Goal: Information Seeking & Learning: Find specific page/section

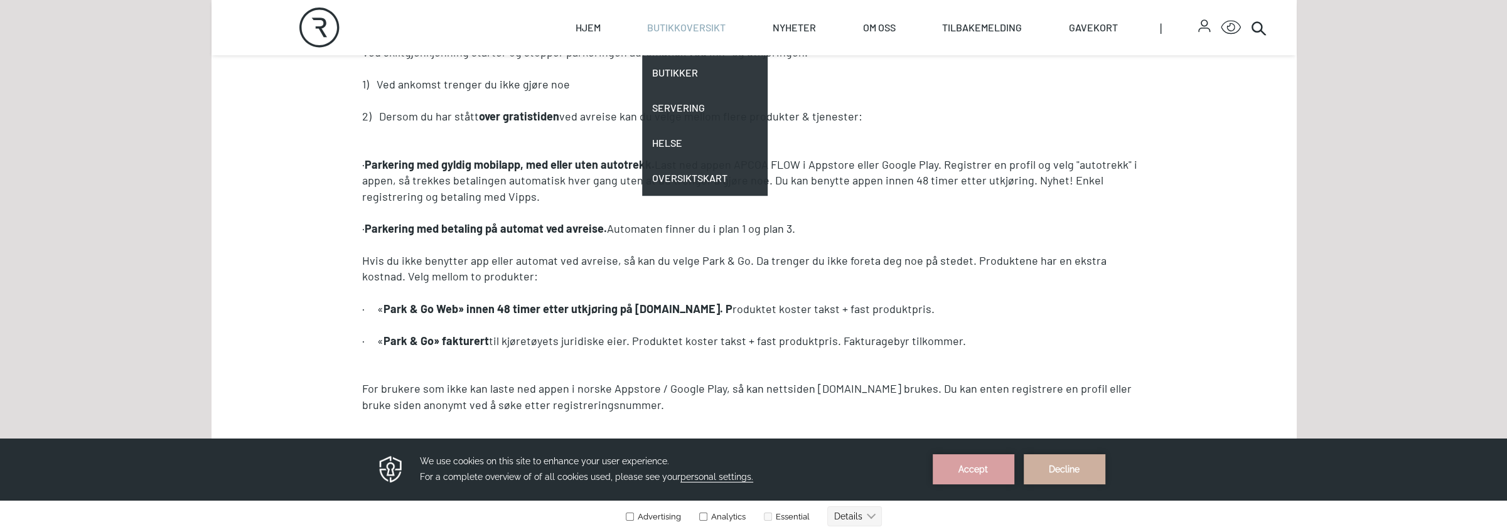
click at [709, 37] on link "Butikkoversikt" at bounding box center [686, 27] width 78 height 55
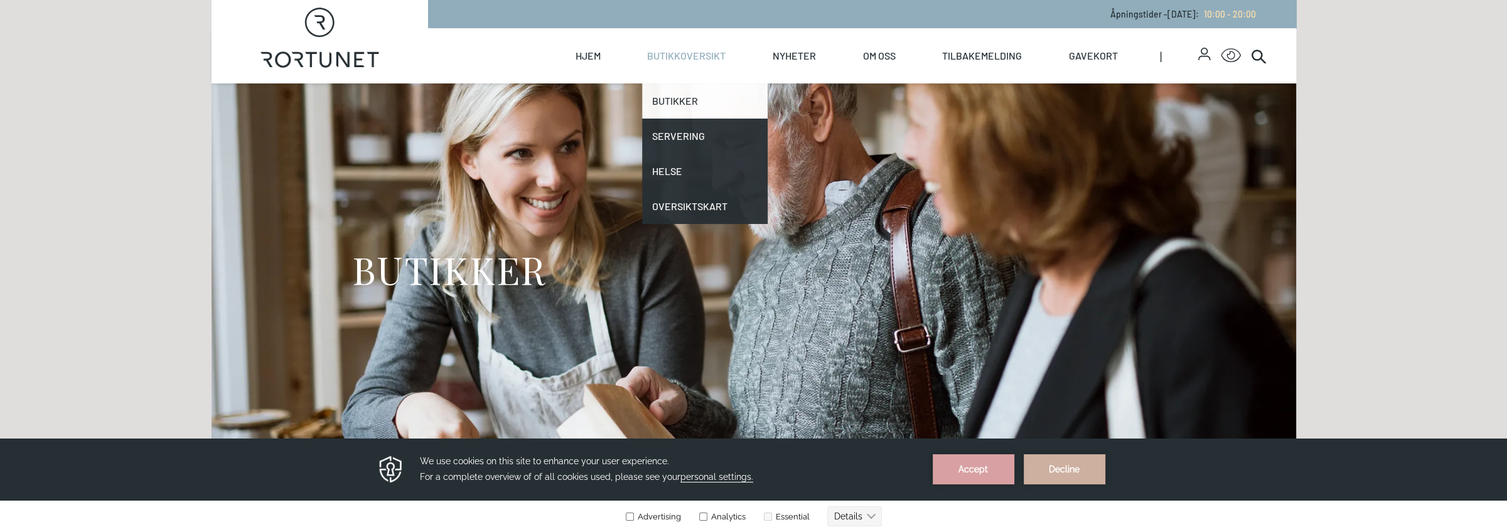
click at [685, 102] on link "Butikker" at bounding box center [705, 100] width 126 height 35
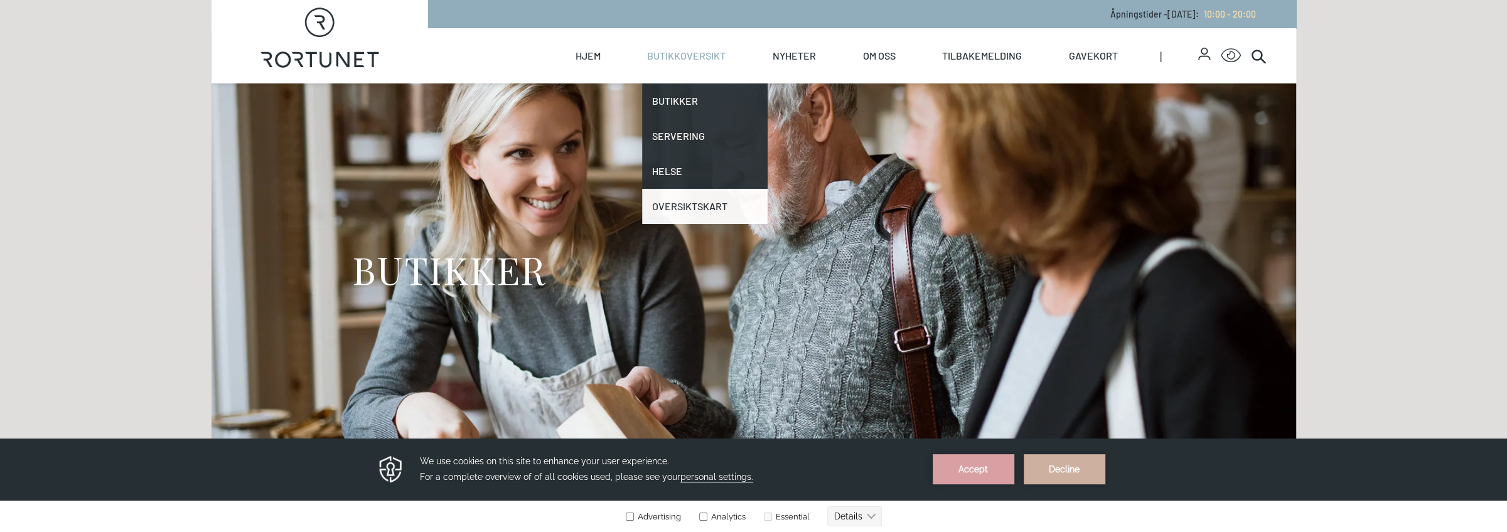
click at [687, 201] on link "Oversiktskart" at bounding box center [705, 206] width 126 height 35
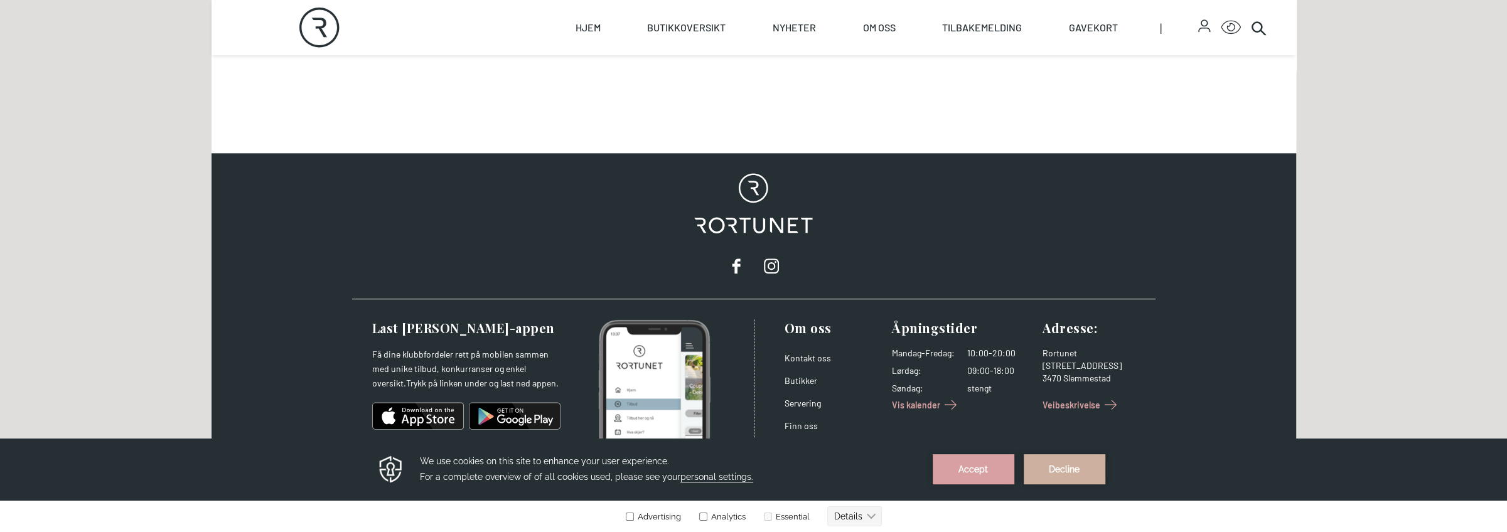
scroll to position [845, 0]
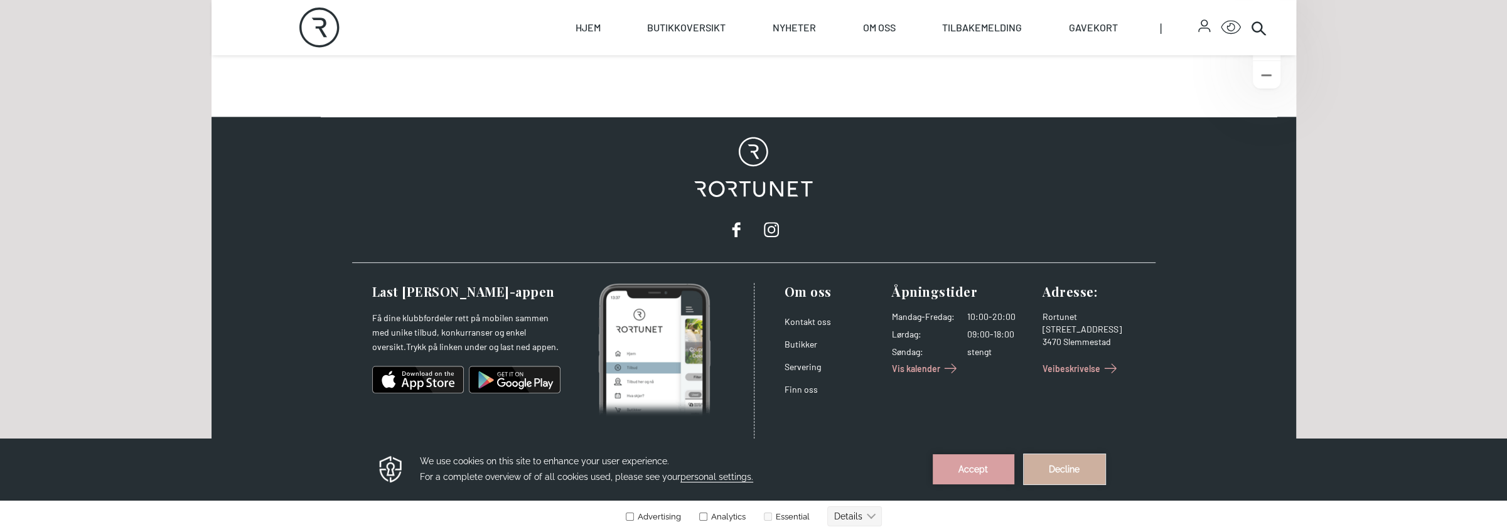
click at [1073, 473] on button "Decline" at bounding box center [1065, 469] width 82 height 30
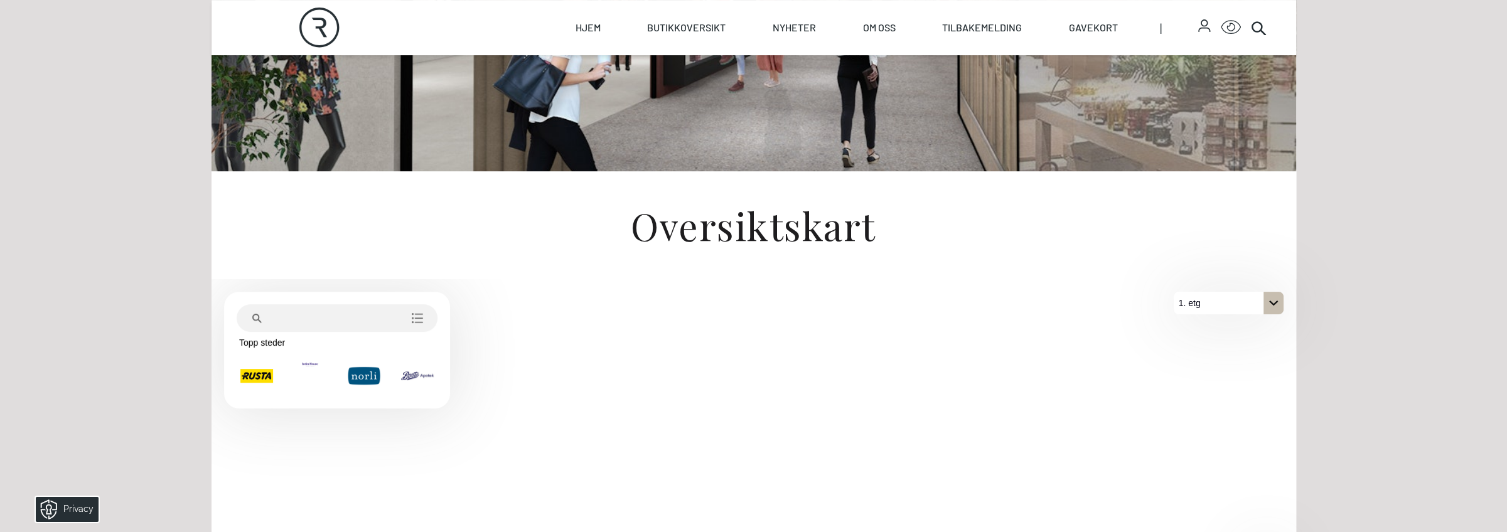
scroll to position [281, 0]
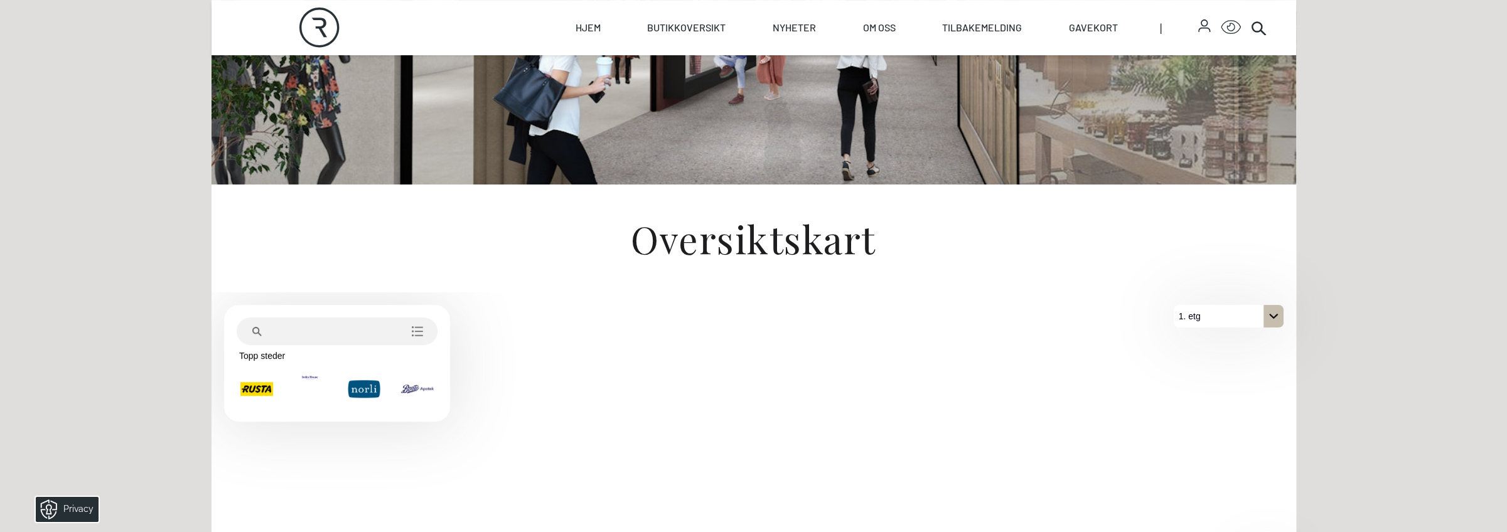
click at [419, 331] on icon "Søk etter stedskategori" at bounding box center [417, 331] width 13 height 13
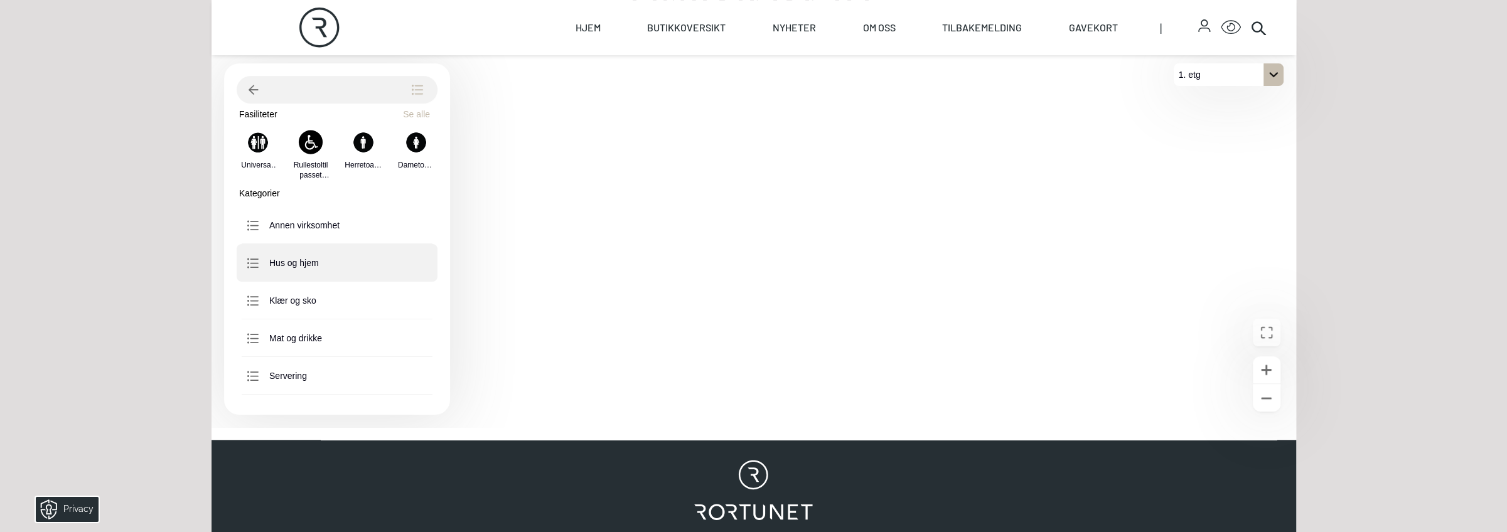
scroll to position [469, 0]
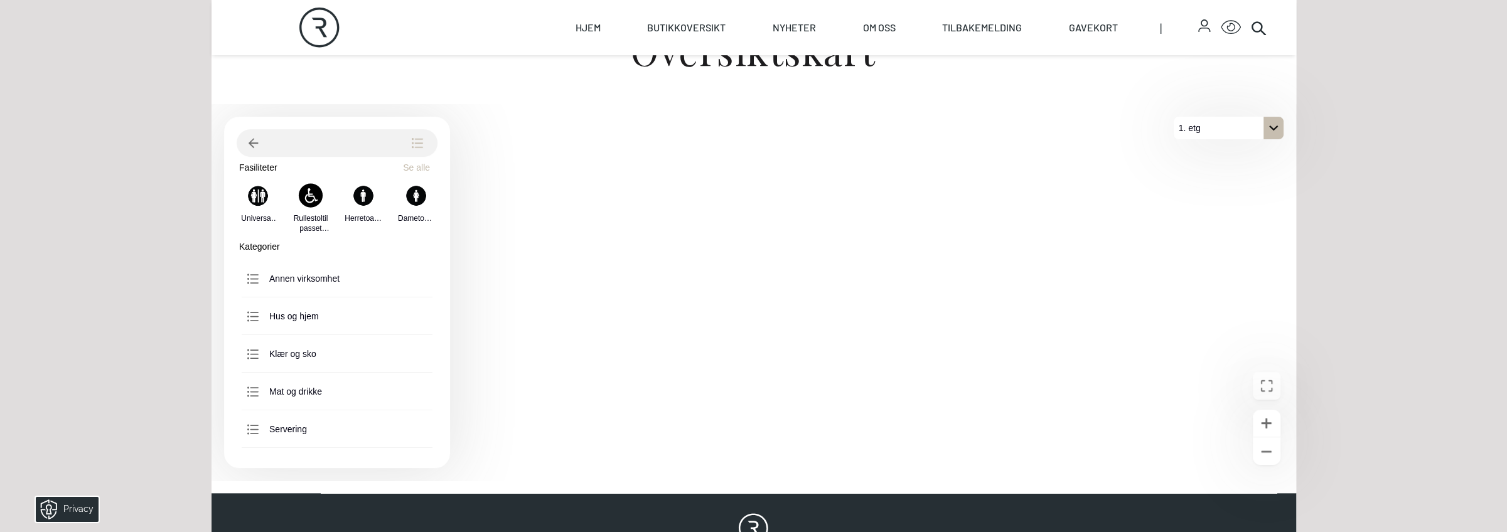
click at [250, 146] on icon "gå tilbake" at bounding box center [254, 143] width 10 height 10
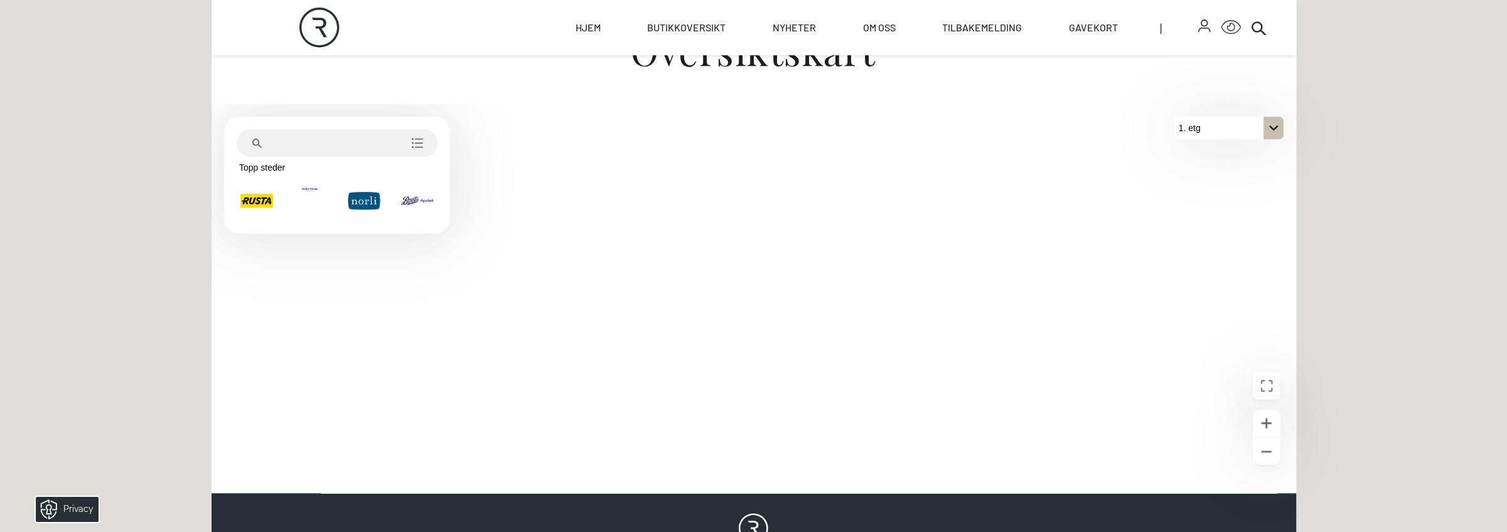
click at [411, 140] on icon "Søk etter stedskategori" at bounding box center [417, 143] width 13 height 13
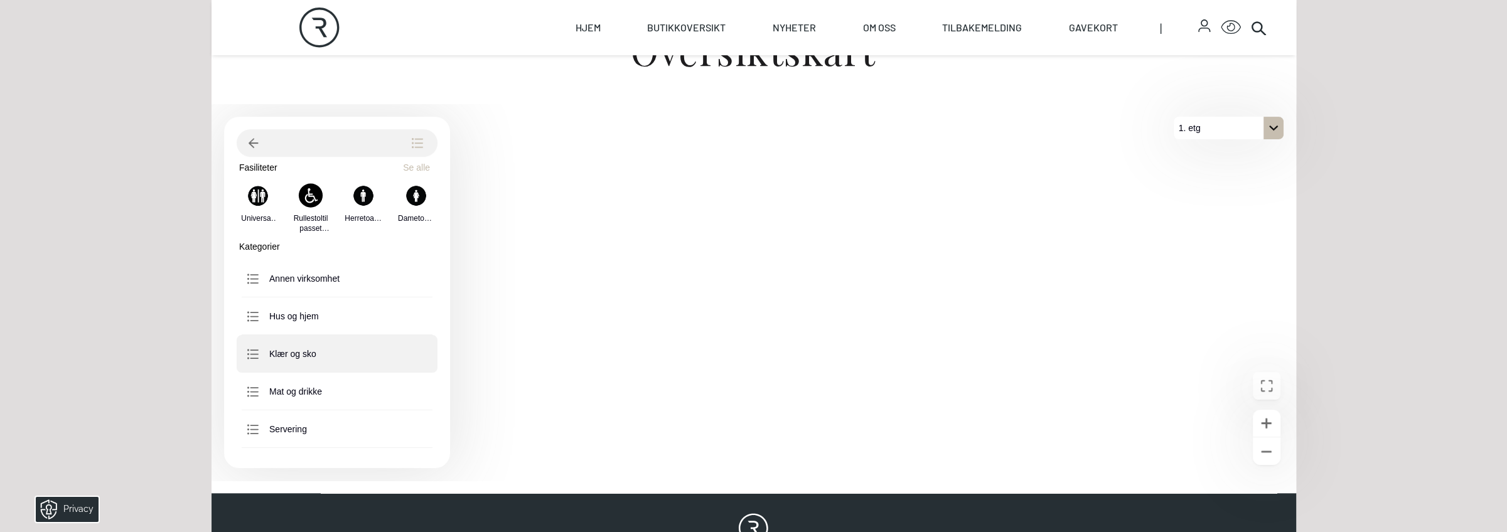
scroll to position [68, 0]
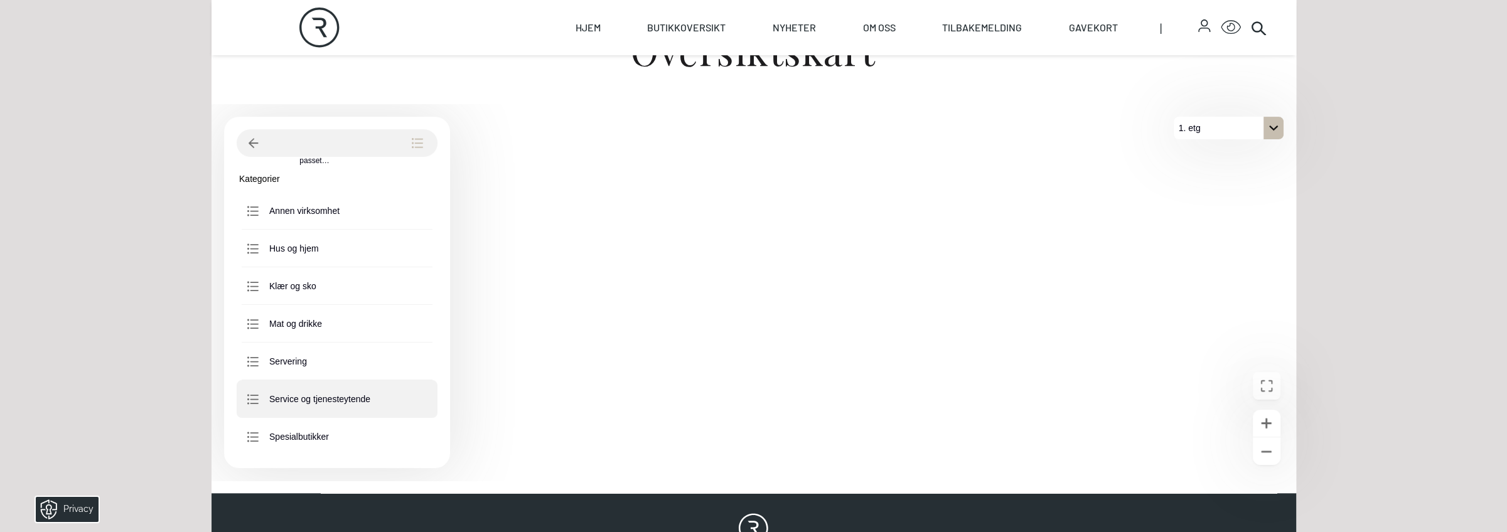
click at [301, 401] on p "Service og tjenesteytende" at bounding box center [319, 399] width 101 height 13
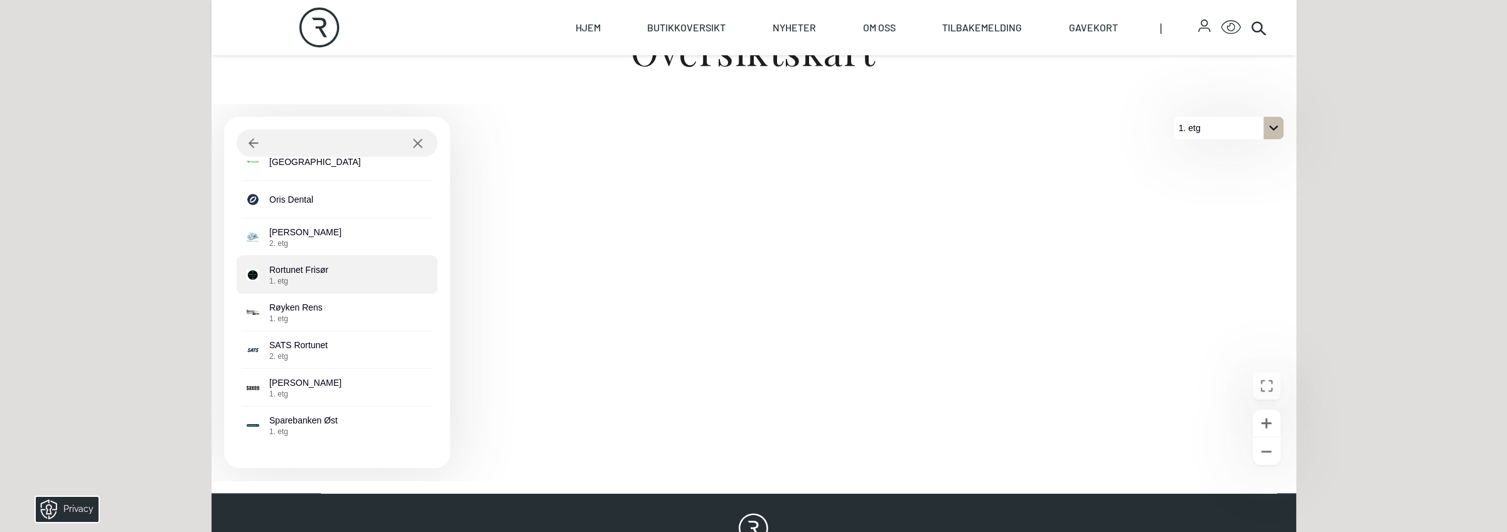
scroll to position [14, 0]
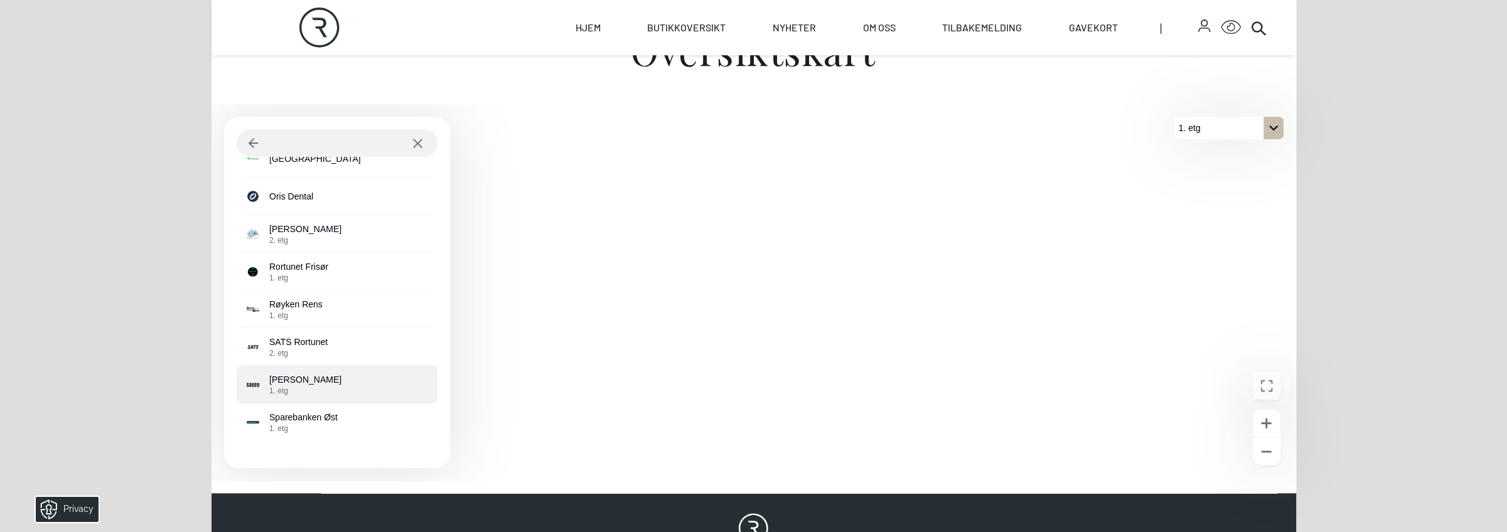
click at [294, 382] on p "Saxen Frisør 1. etg" at bounding box center [305, 384] width 72 height 23
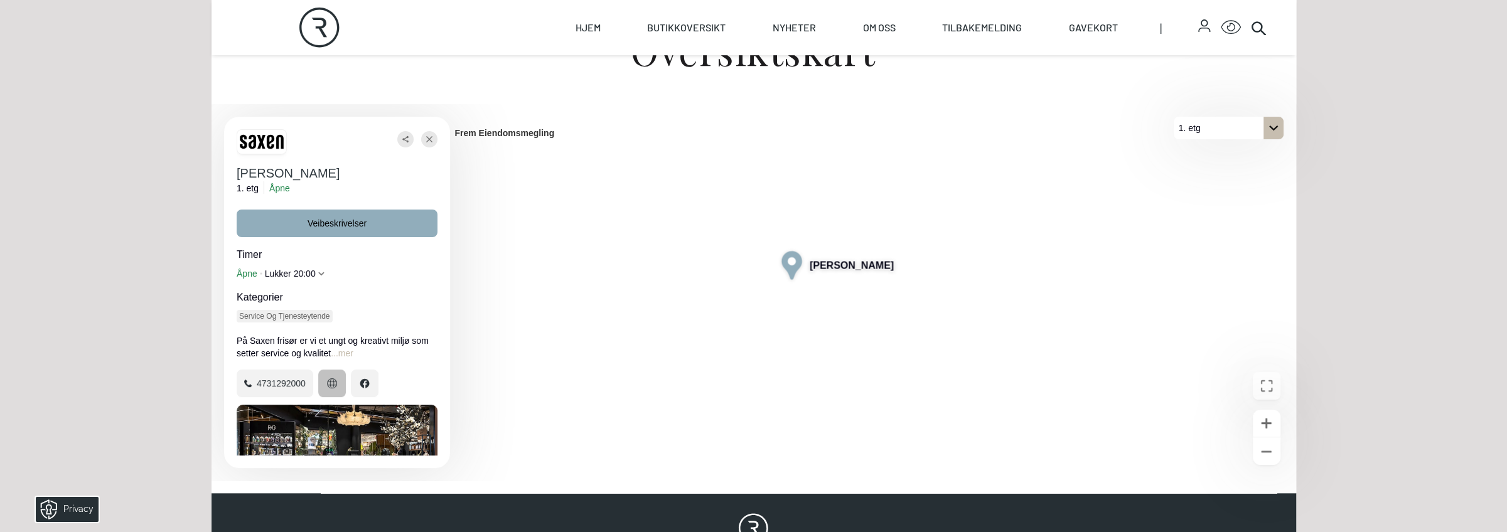
drag, startPoint x: 322, startPoint y: 385, endPoint x: 337, endPoint y: 395, distance: 18.5
click at [337, 395] on button "Nettsted: https://saxen.no" at bounding box center [332, 384] width 28 height 28
click at [429, 143] on icon "Lukke" at bounding box center [429, 139] width 6 height 23
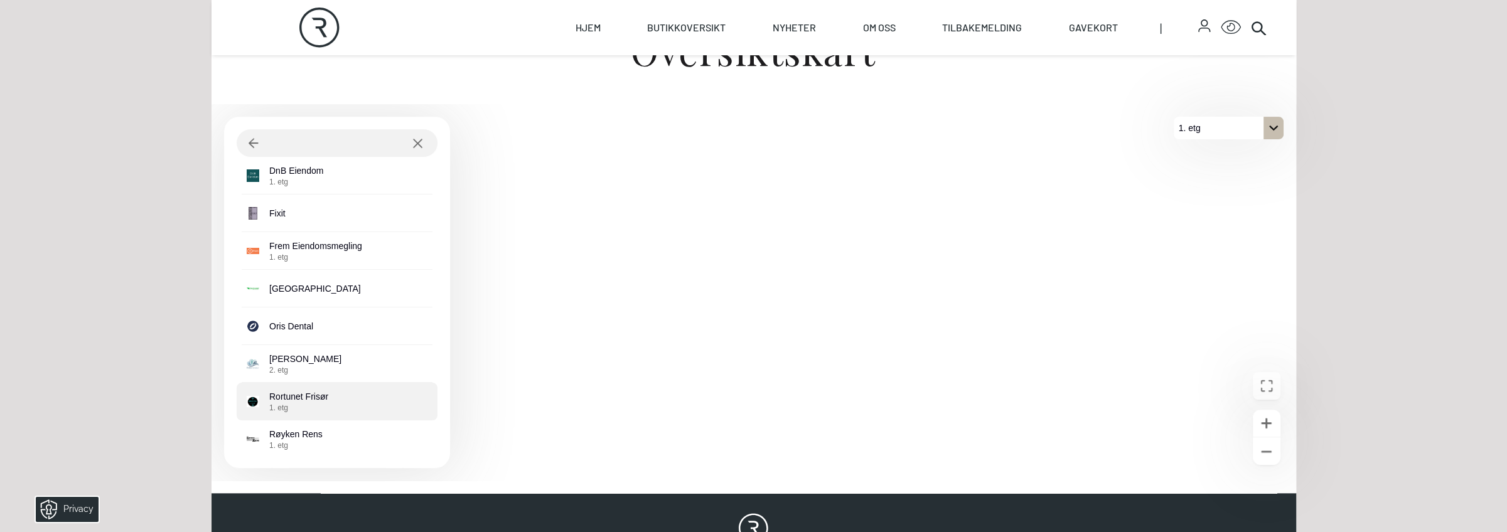
click at [307, 398] on p "Rortunet Frisør 1. etg" at bounding box center [298, 401] width 59 height 23
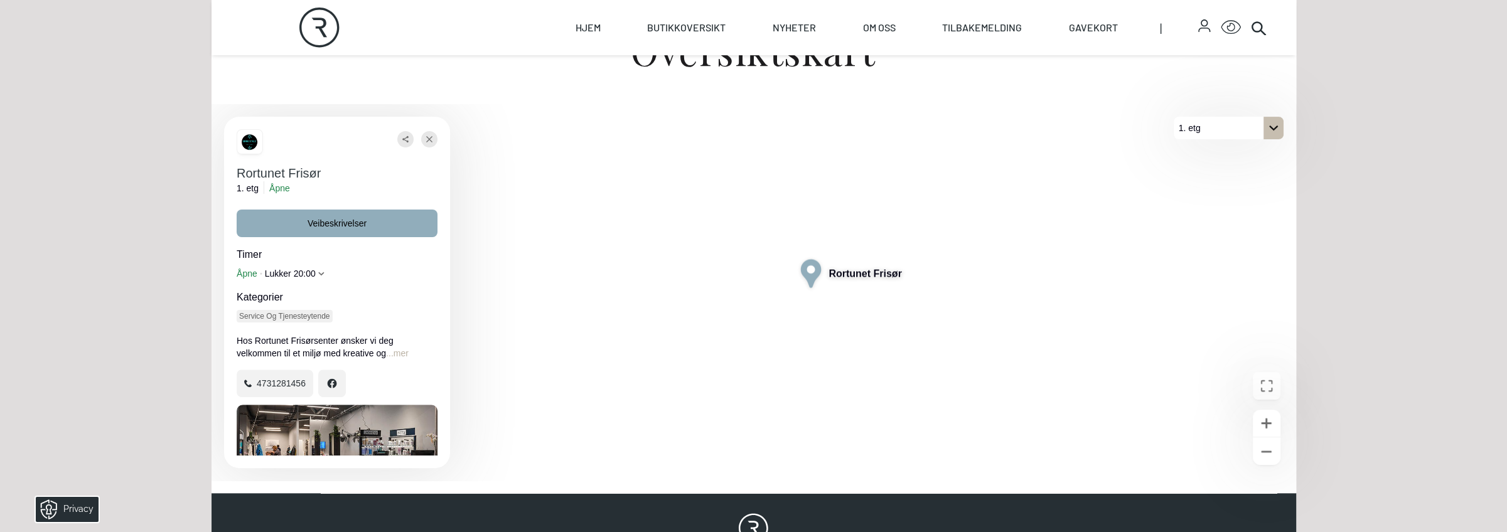
click at [404, 353] on button "...mer" at bounding box center [397, 353] width 23 height 13
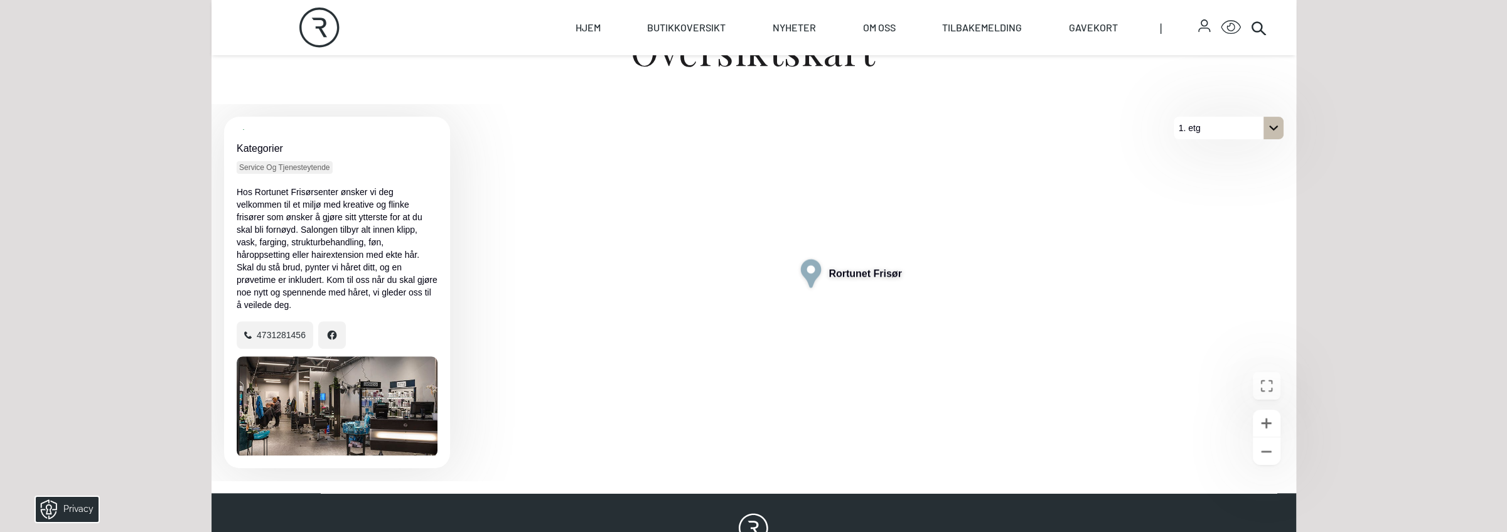
scroll to position [149, 0]
click at [338, 329] on button "Facebook: @https://facebook.com/pages/Centrum-Fris%C3%B8r-Parfymeri-Marit-Helst…" at bounding box center [332, 335] width 28 height 28
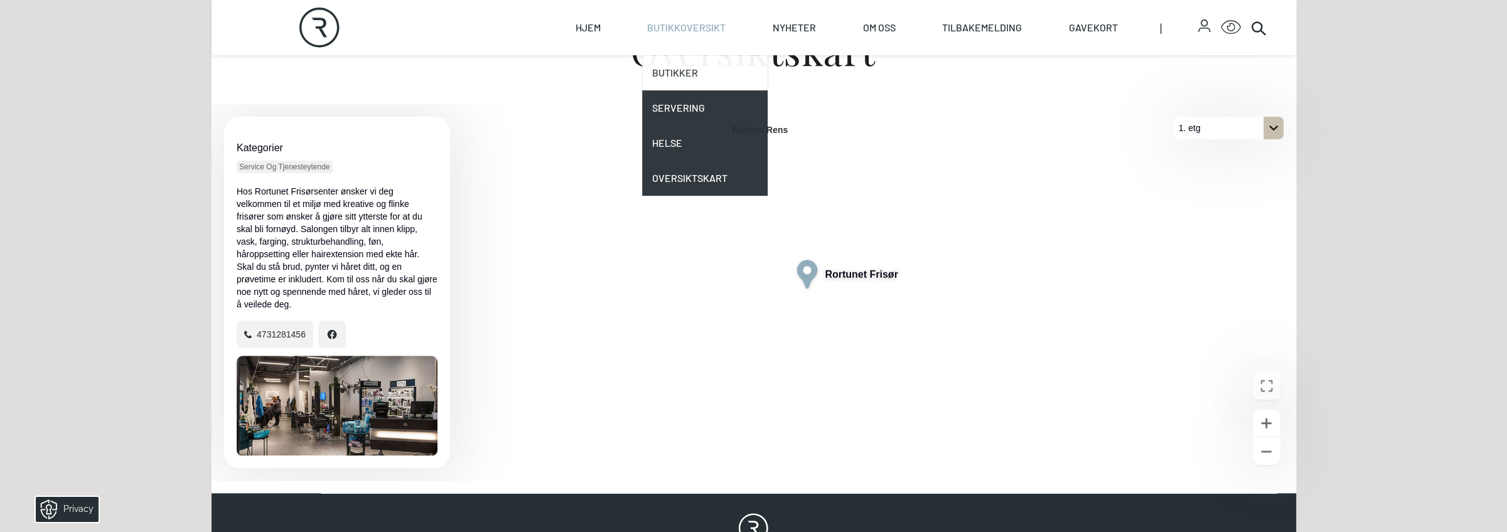
click at [680, 83] on link "Butikker" at bounding box center [705, 72] width 126 height 35
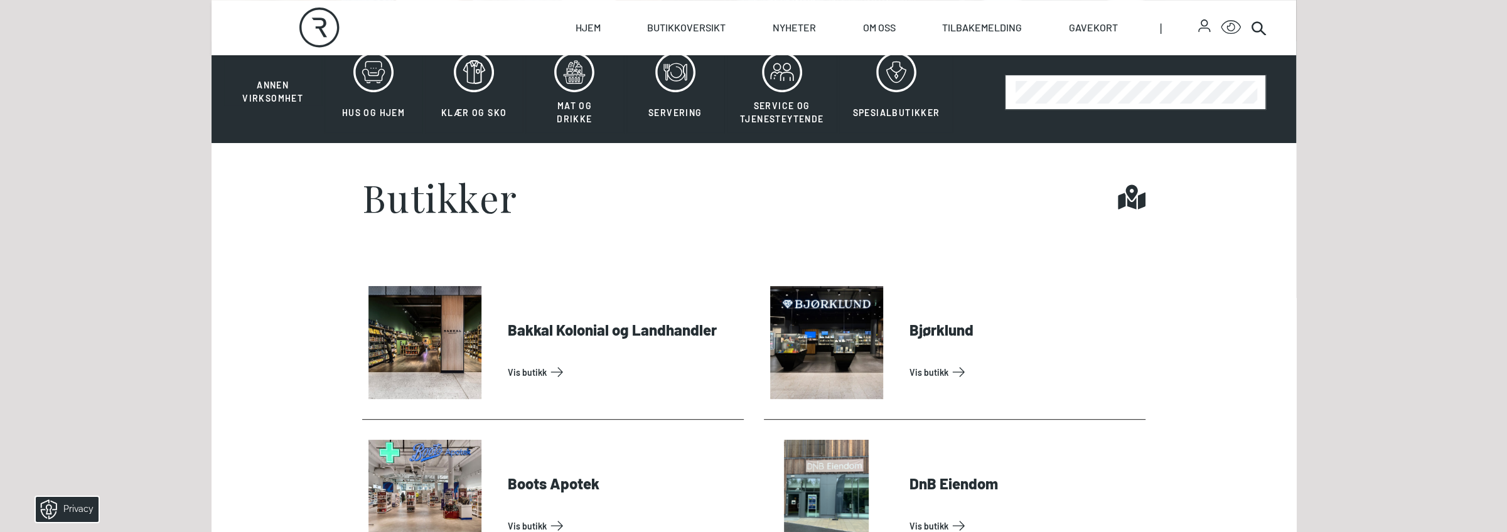
scroll to position [377, 0]
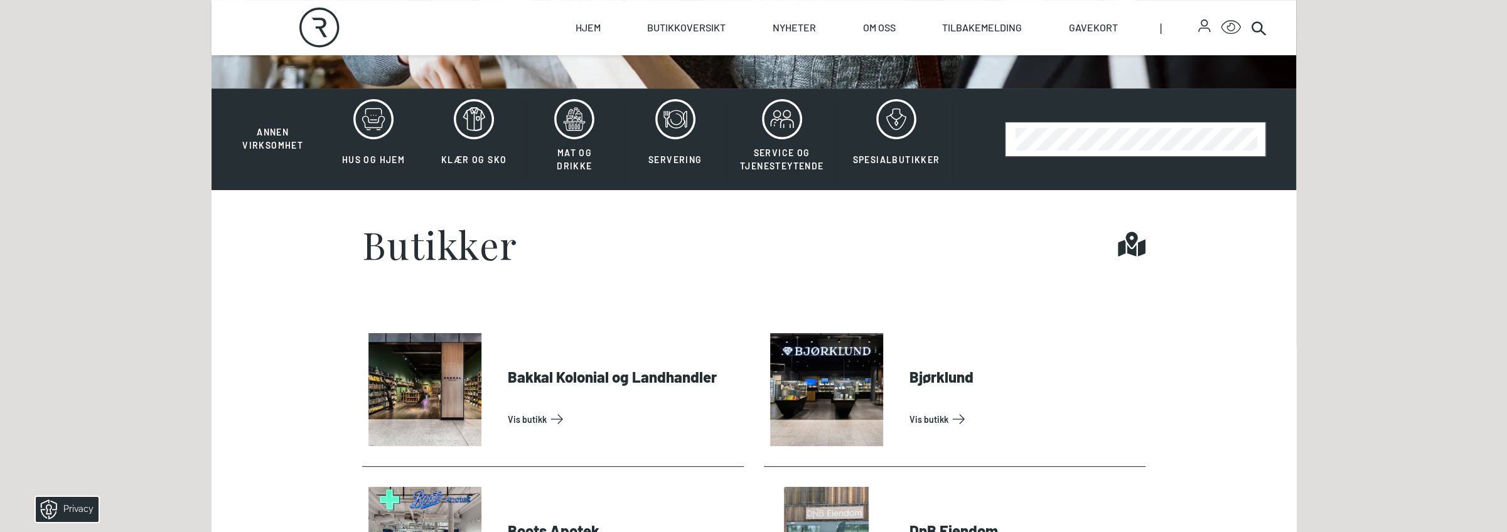
click at [385, 147] on button "Hus og hjem" at bounding box center [373, 140] width 98 height 82
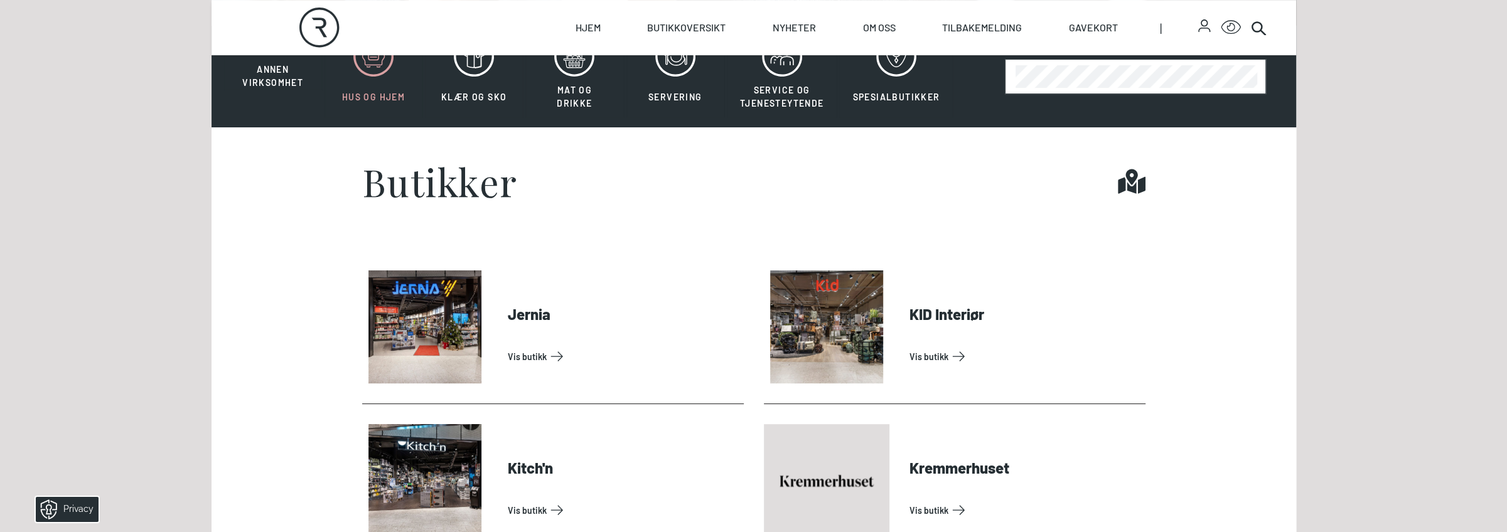
scroll to position [188, 0]
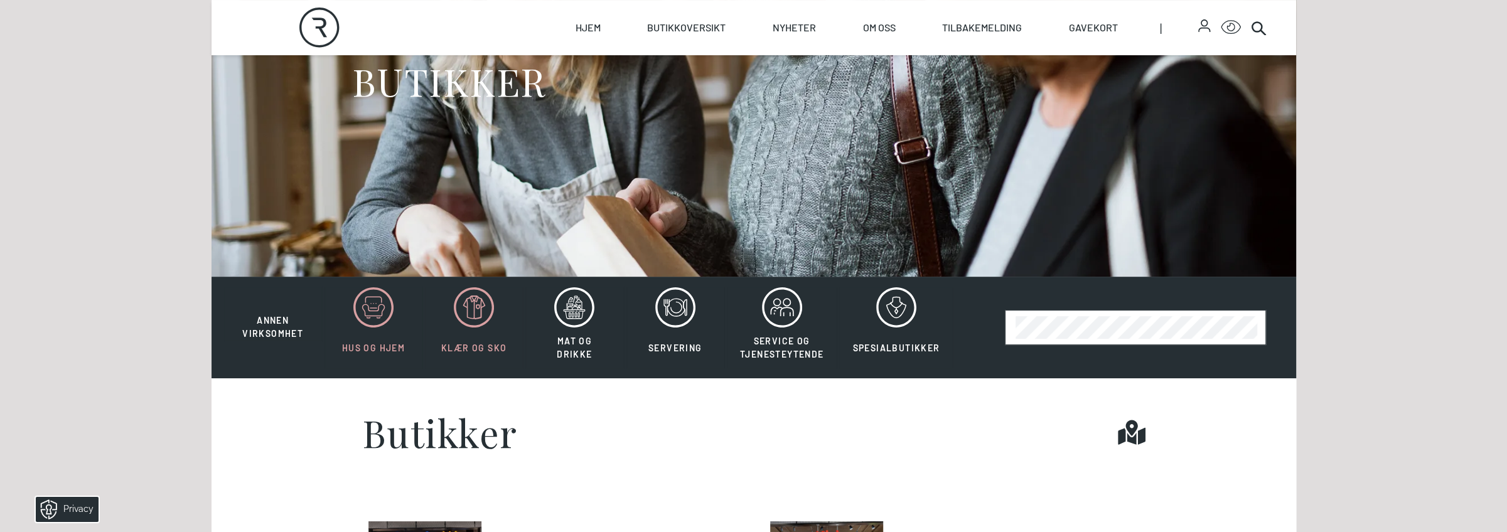
click at [486, 311] on icon at bounding box center [474, 307] width 40 height 40
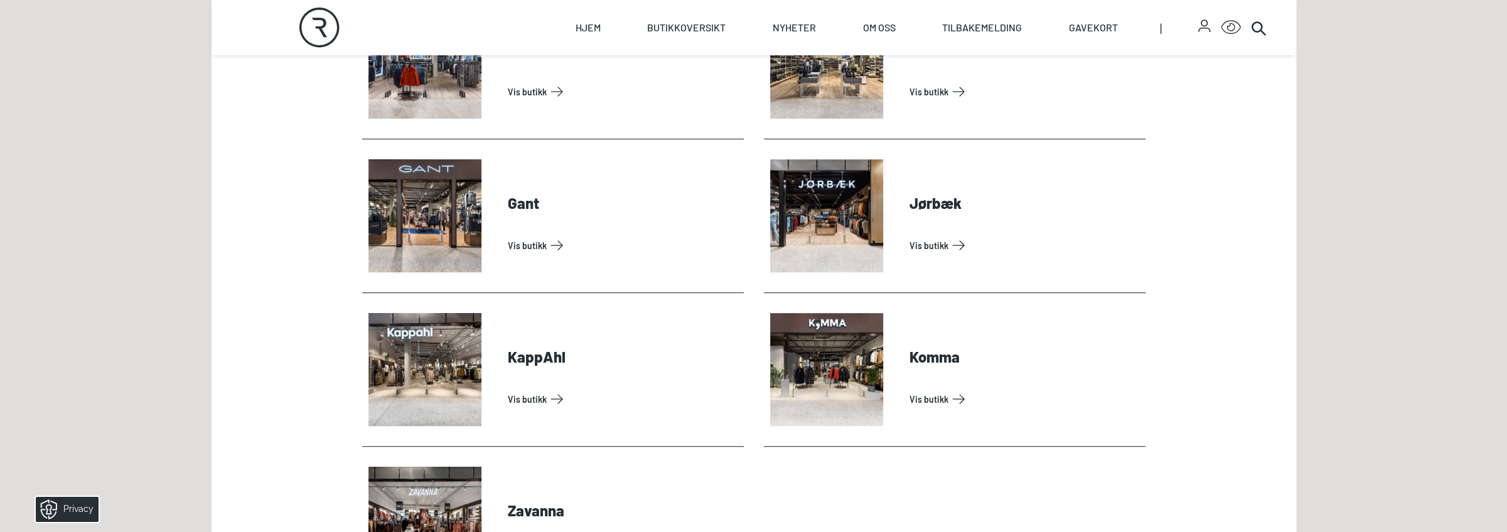
scroll to position [377, 0]
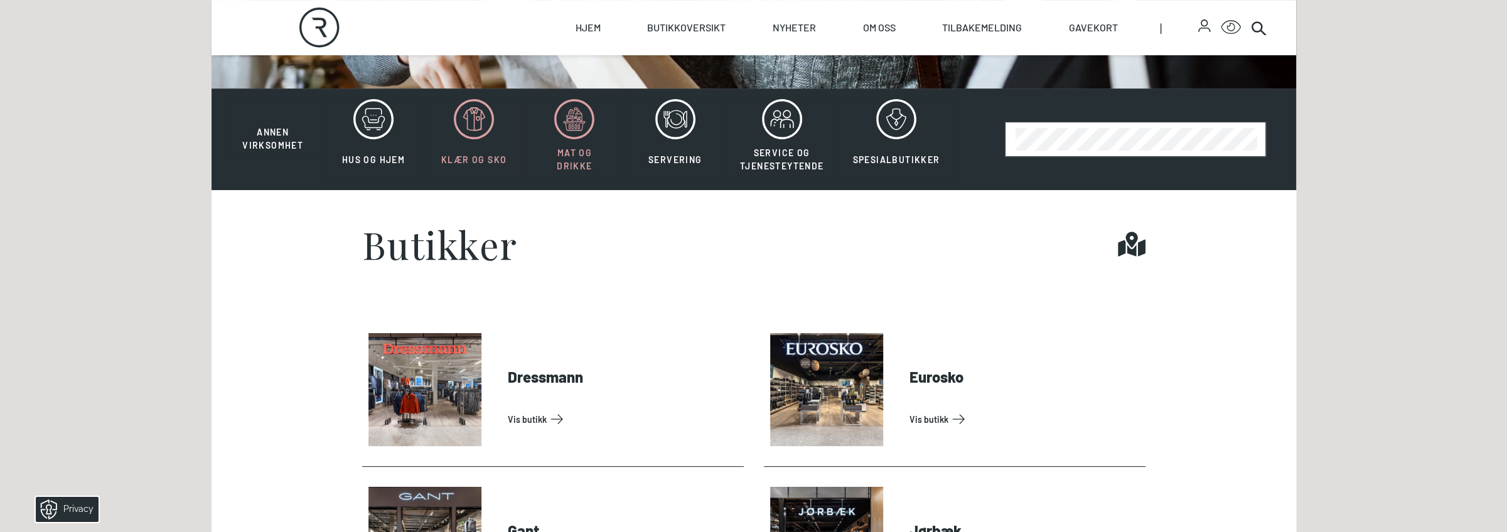
click at [568, 114] on icon at bounding box center [571, 112] width 6 height 6
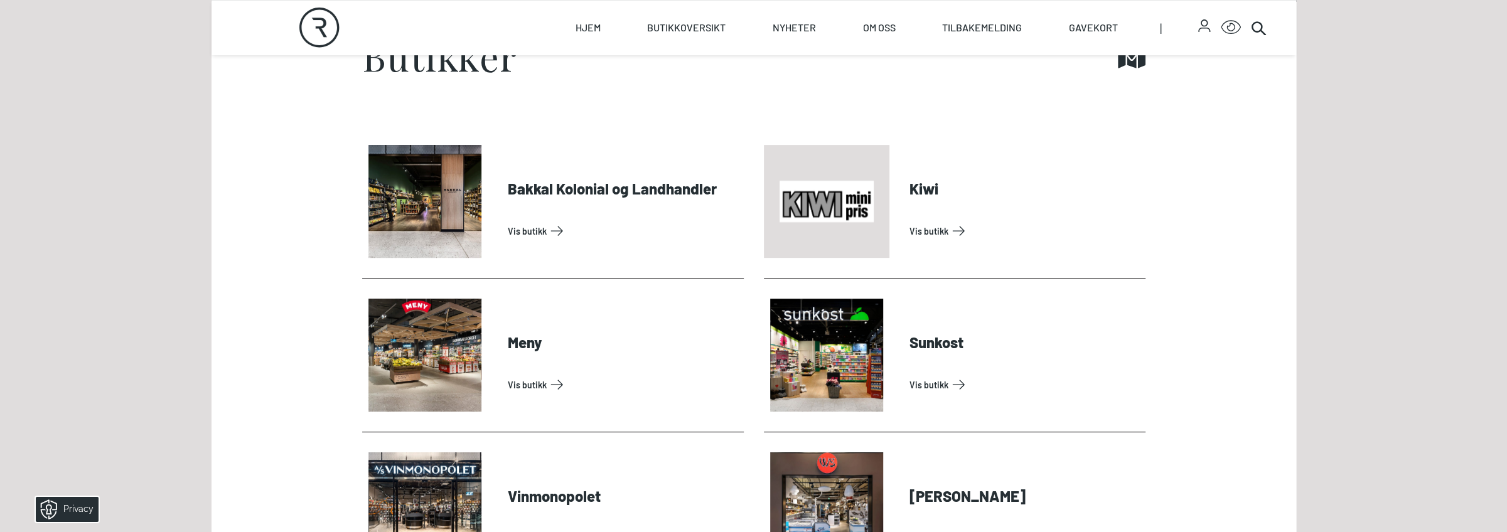
scroll to position [251, 0]
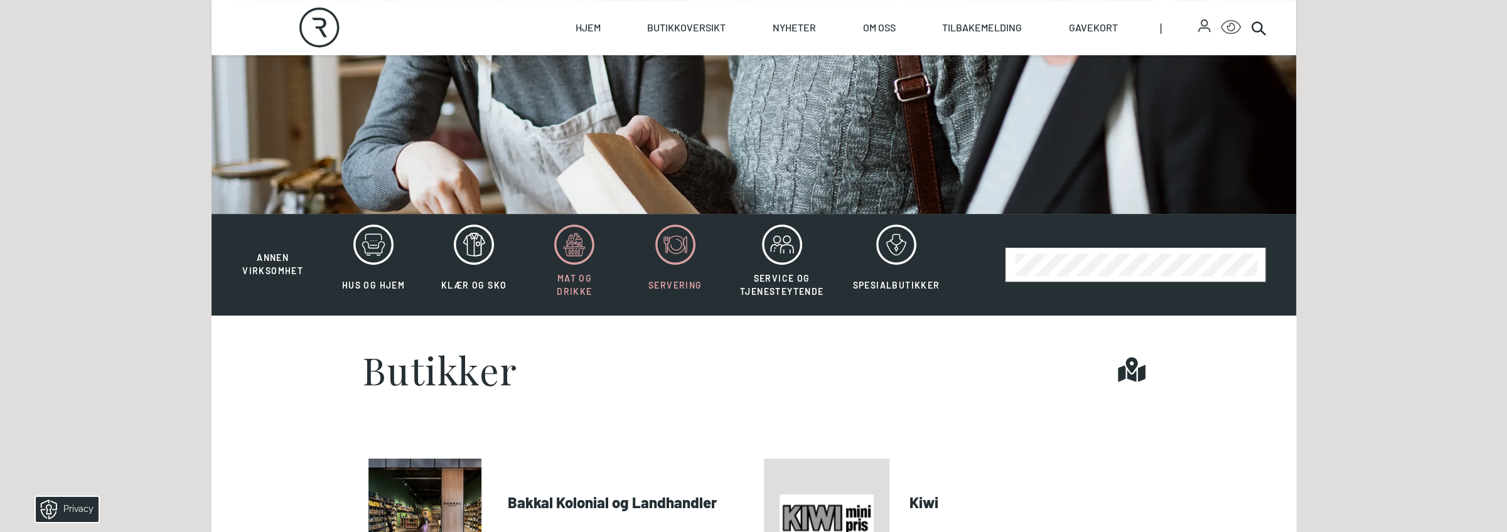
click at [671, 242] on icon at bounding box center [675, 245] width 40 height 40
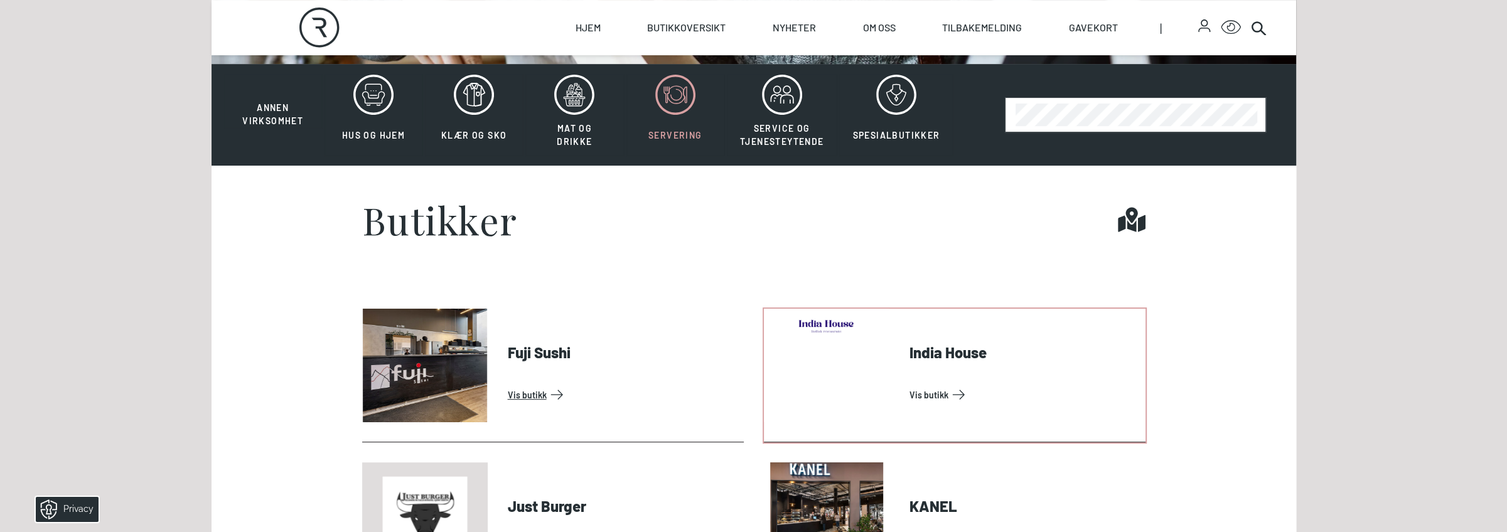
scroll to position [377, 0]
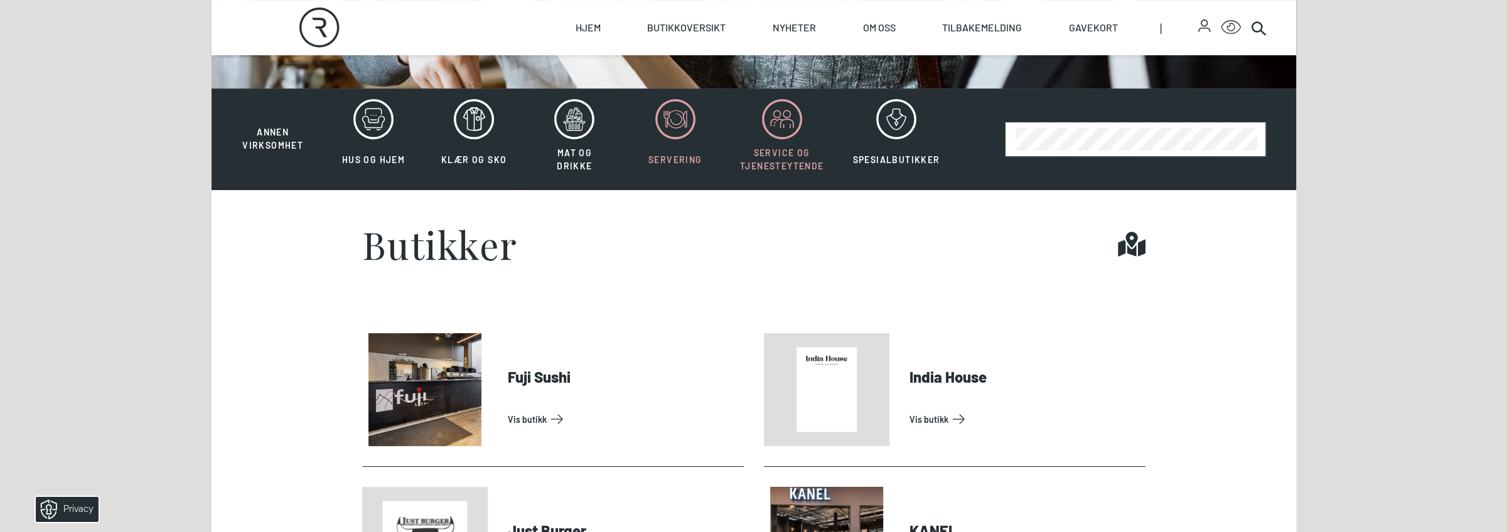
click at [788, 144] on button "Service og tjenesteytende" at bounding box center [782, 140] width 110 height 82
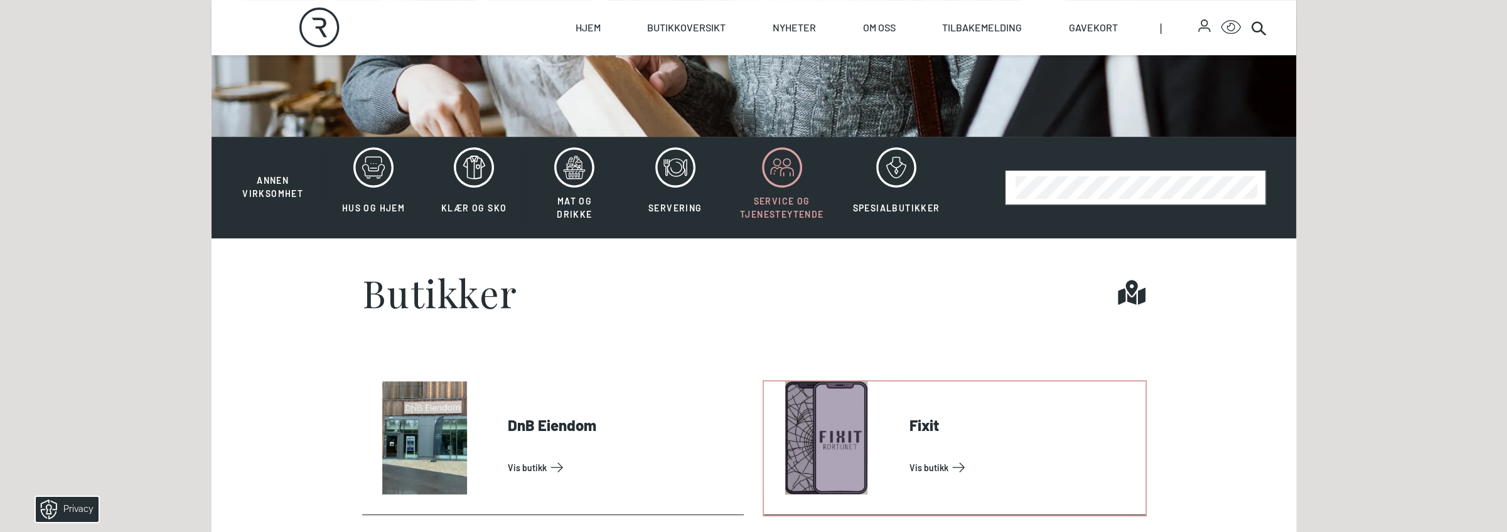
scroll to position [126, 0]
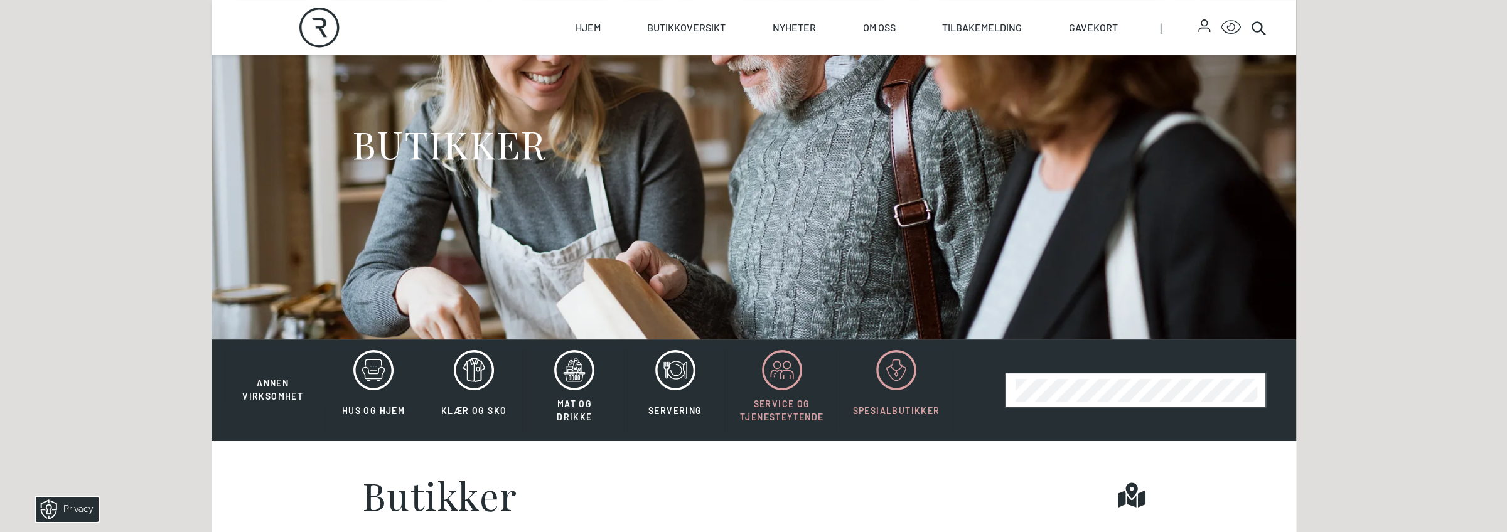
click at [894, 385] on icon at bounding box center [896, 370] width 40 height 40
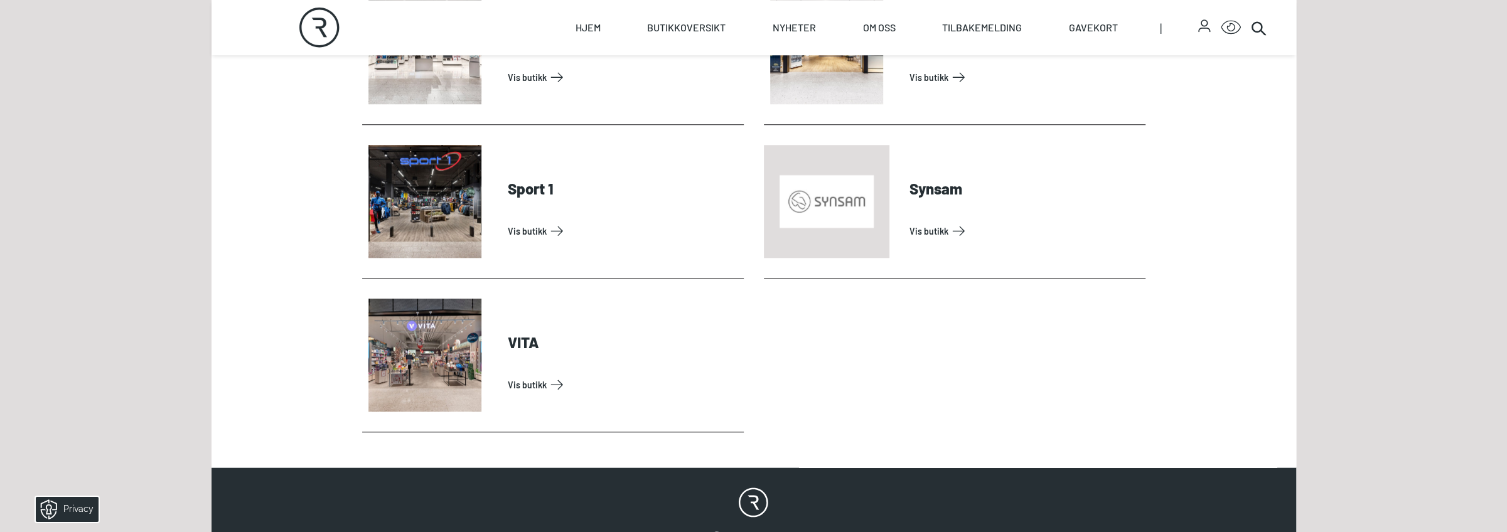
scroll to position [1192, 0]
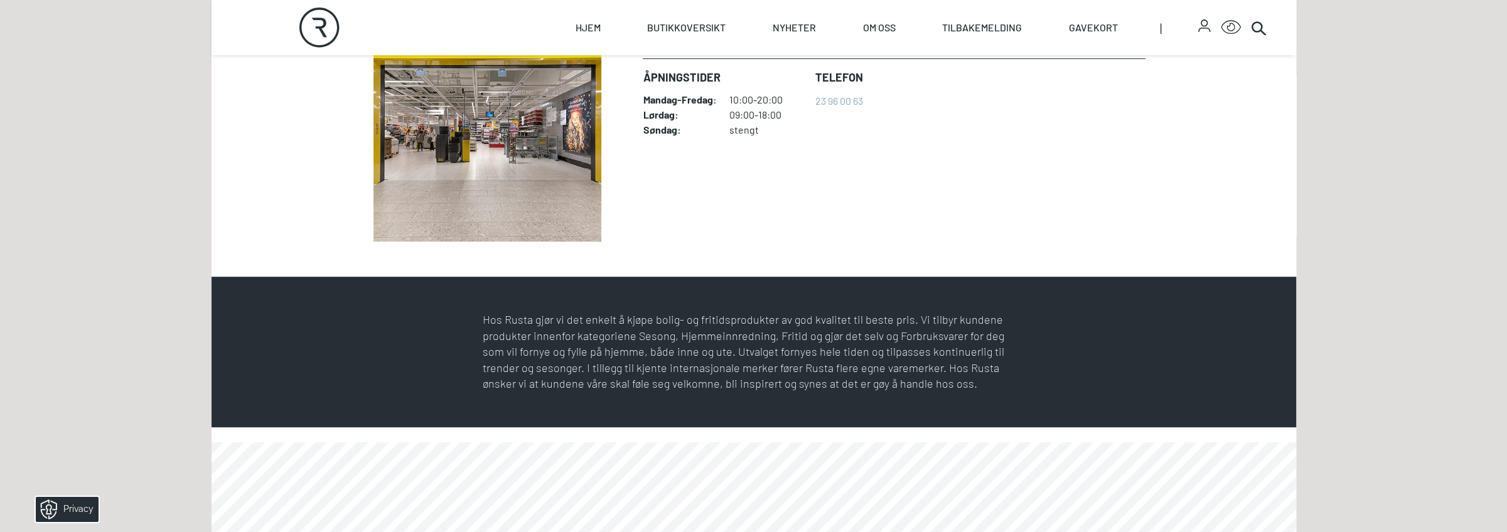
scroll to position [439, 0]
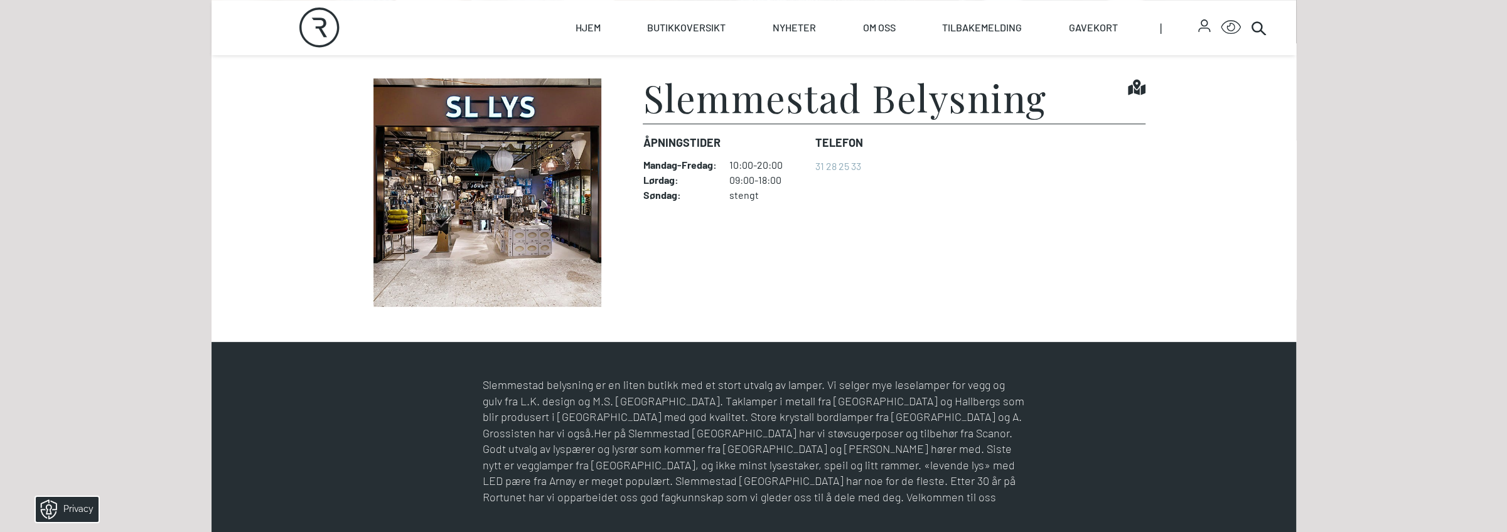
scroll to position [439, 0]
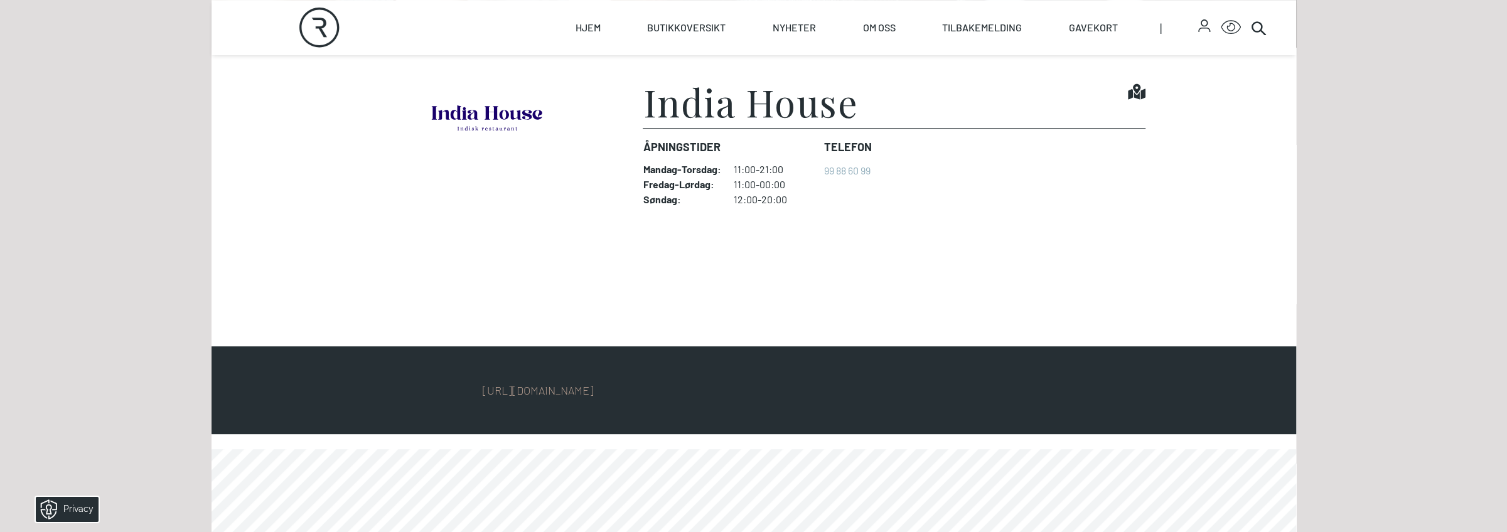
scroll to position [439, 0]
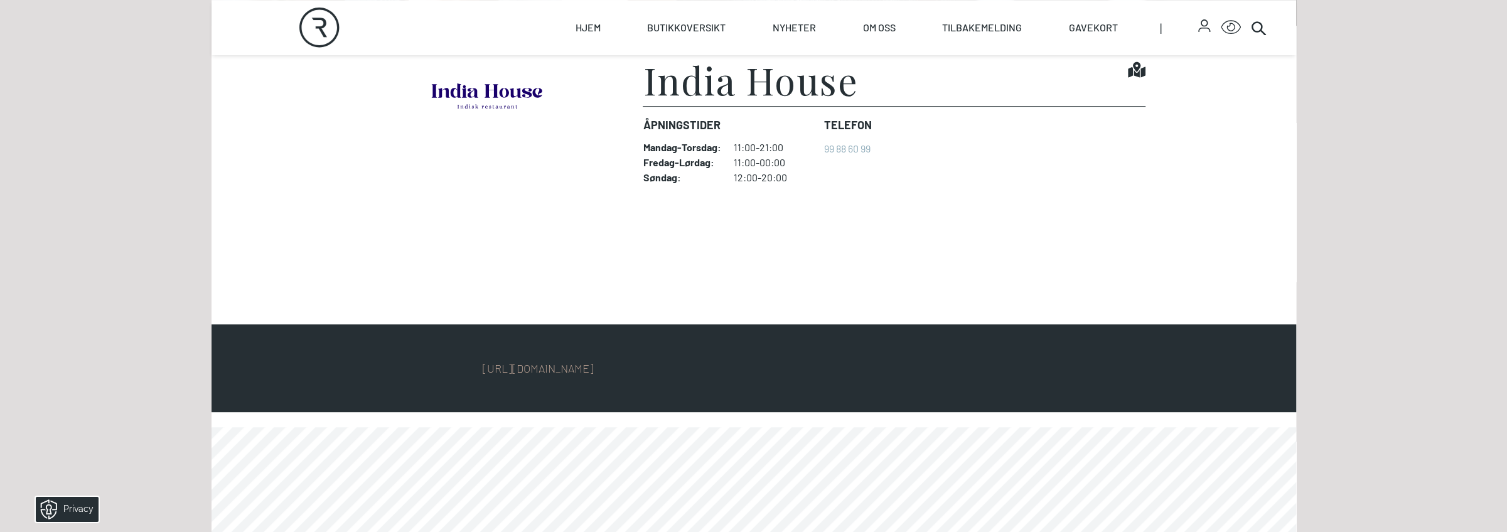
click at [774, 159] on dd "11:00-00:00" at bounding box center [773, 162] width 80 height 13
click at [904, 199] on figcaption "India House Find it! Åpningstider Mandag - Torsdag : 11:00-21:00 Fredag - Lørda…" at bounding box center [894, 175] width 502 height 228
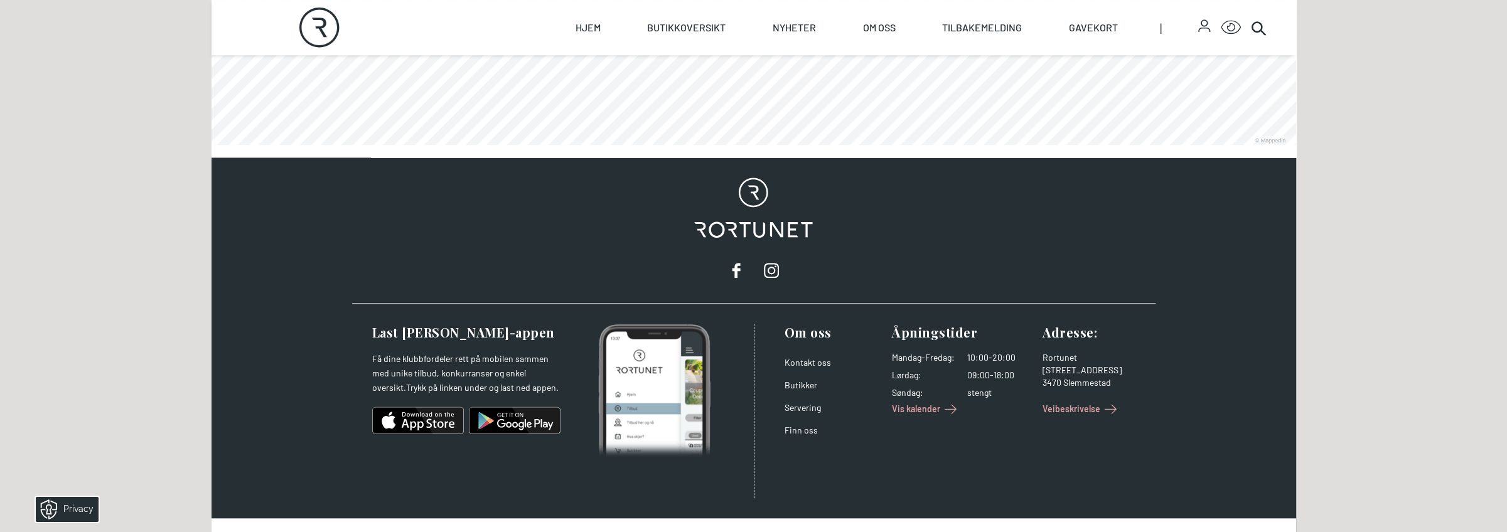
scroll to position [1047, 0]
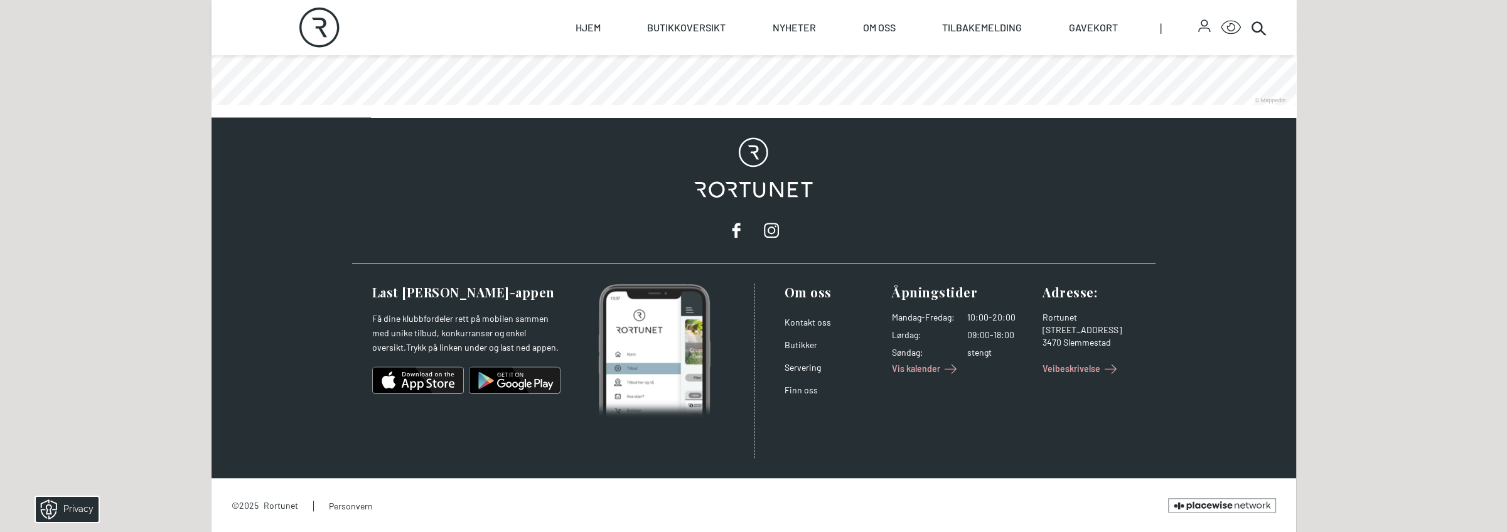
click at [438, 332] on p "Få dine klubbfordeler rett på mobilen sammen med unike tilbud, konkurranser og …" at bounding box center [466, 333] width 188 height 44
click at [628, 208] on div "Rortunet" at bounding box center [753, 190] width 803 height 146
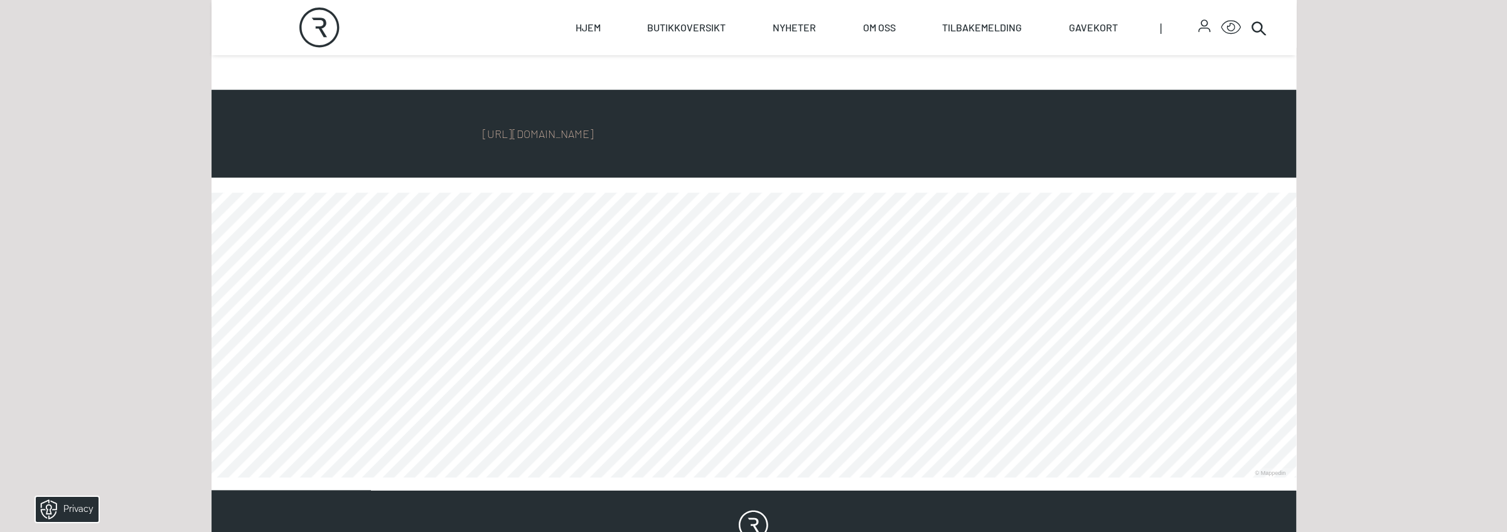
scroll to position [670, 0]
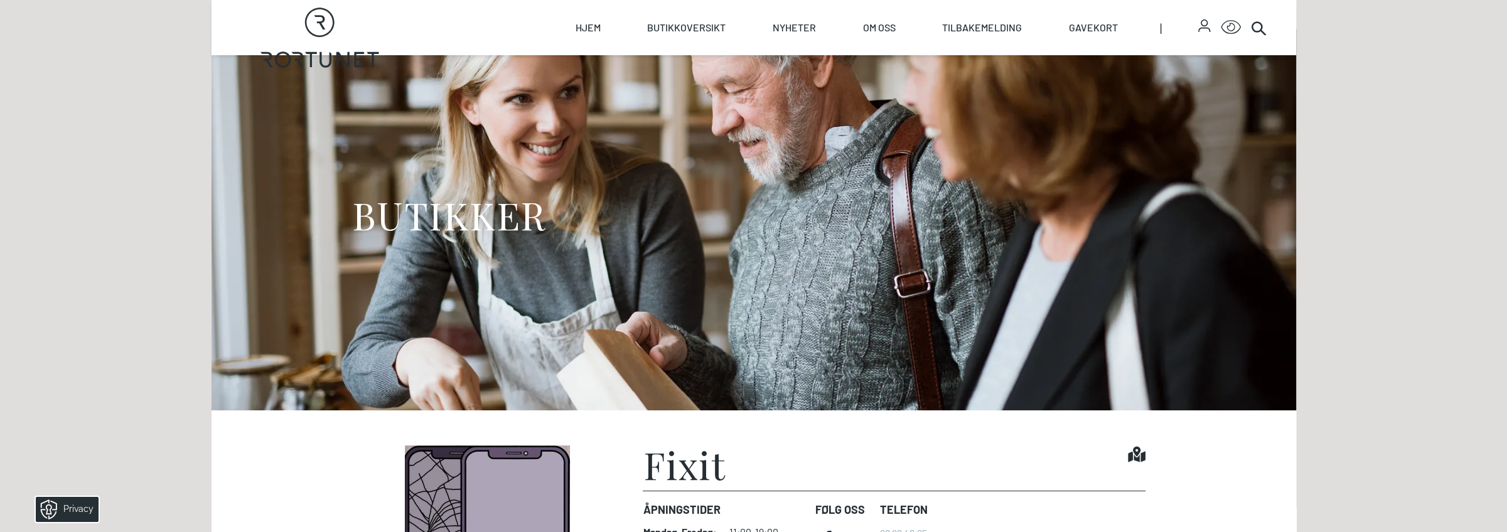
scroll to position [314, 0]
